Goal: Find specific page/section: Find specific page/section

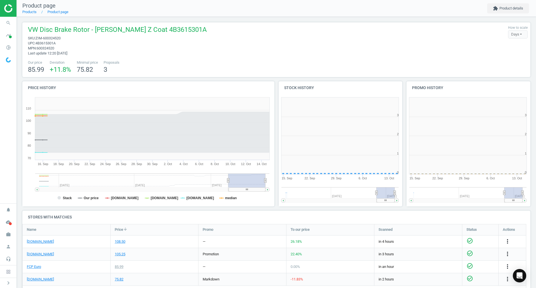
scroll to position [120, 131]
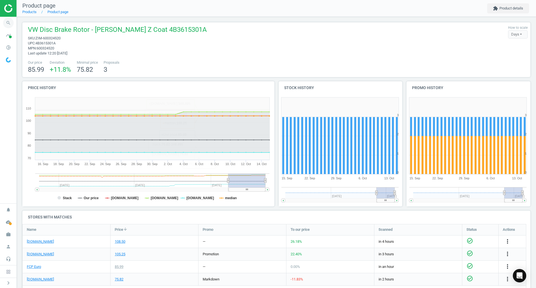
click at [11, 26] on icon "search" at bounding box center [8, 23] width 11 height 11
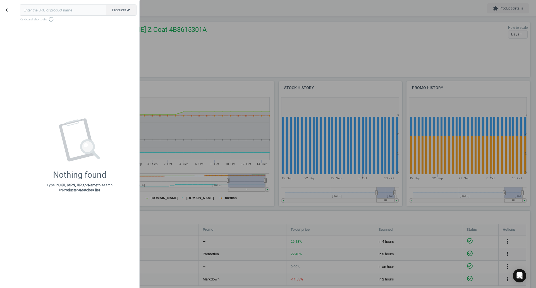
click at [62, 12] on input "text" at bounding box center [63, 9] width 86 height 11
type input "NSN-87105"
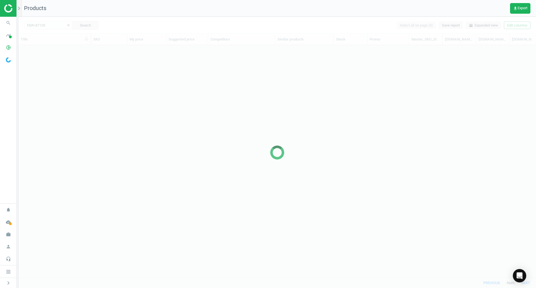
scroll to position [224, 513]
